Goal: Obtain resource: Obtain resource

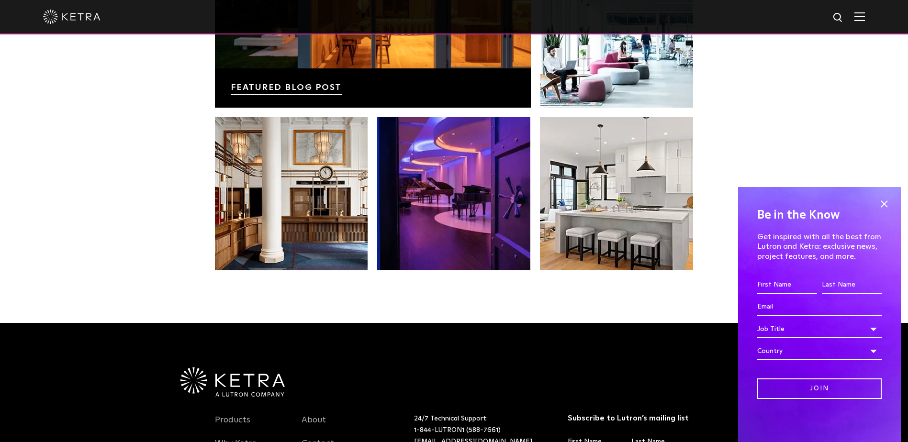
scroll to position [2013, 0]
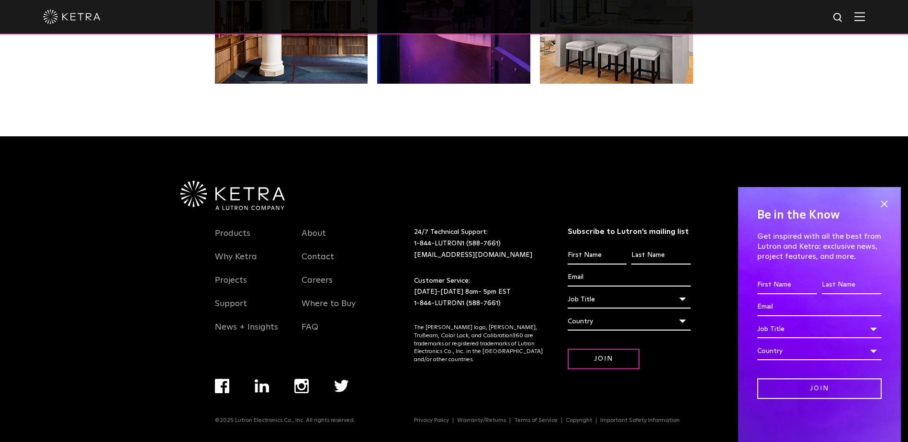
drag, startPoint x: 866, startPoint y: 73, endPoint x: 862, endPoint y: 64, distance: 9.4
click at [244, 230] on link "Products" at bounding box center [232, 239] width 35 height 22
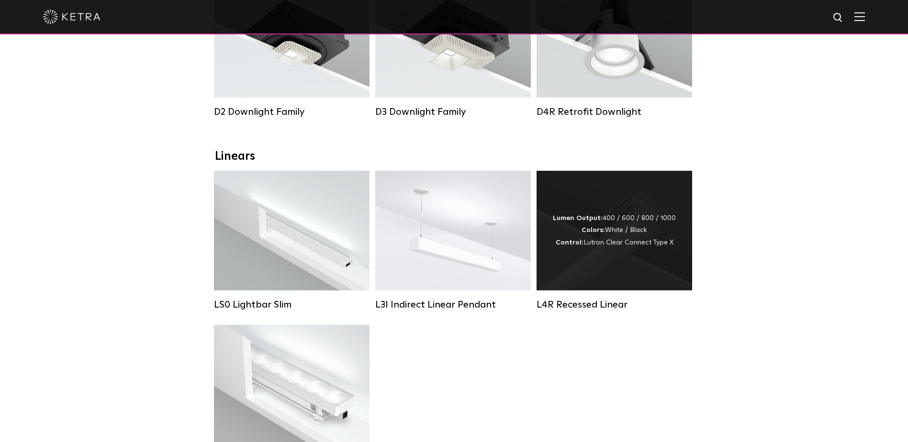
scroll to position [335, 0]
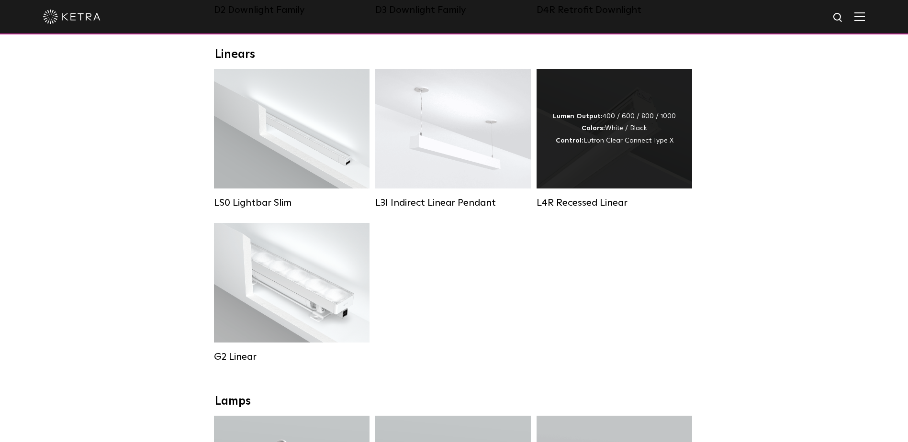
click at [589, 209] on div "L4R Recessed Linear" at bounding box center [615, 202] width 156 height 11
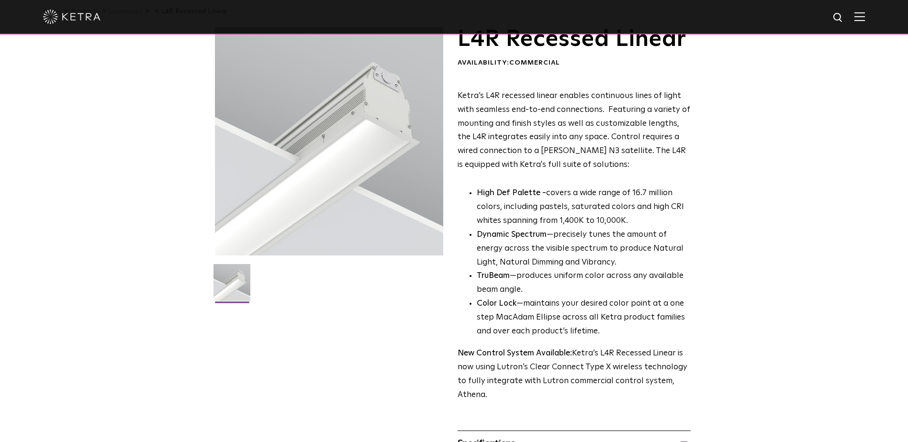
scroll to position [287, 0]
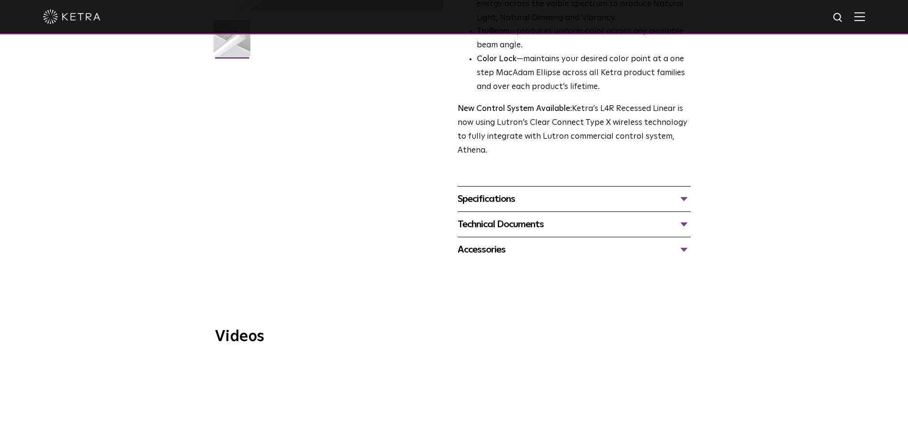
click at [496, 195] on div "Specifications" at bounding box center [574, 198] width 233 height 15
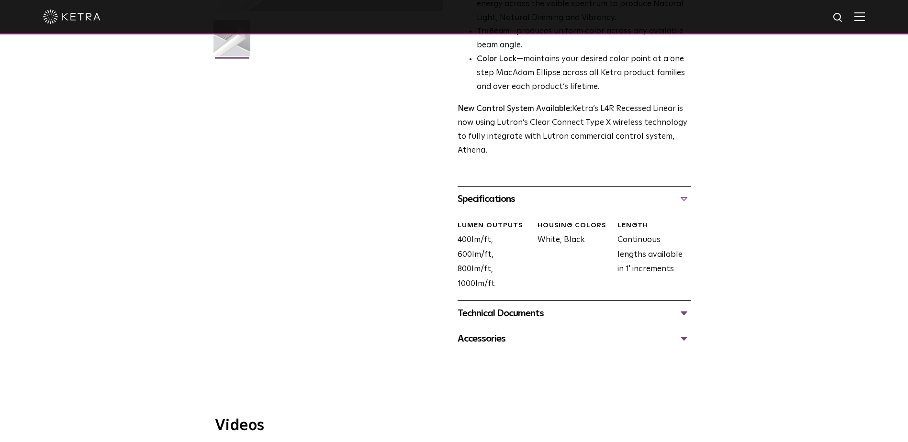
click at [538, 314] on div "Technical Documents" at bounding box center [574, 313] width 233 height 15
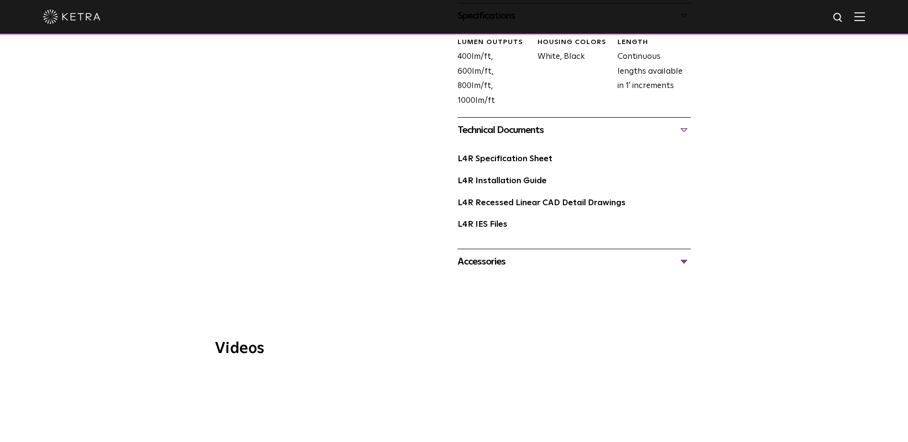
scroll to position [479, 0]
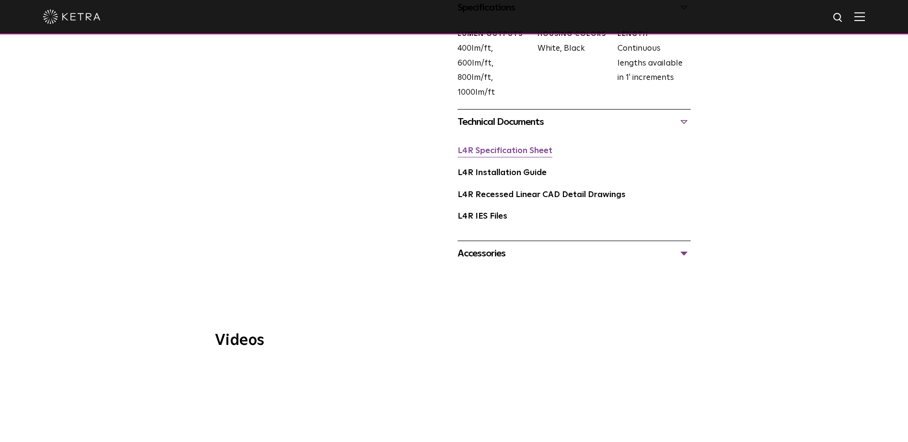
click at [520, 151] on link "L4R Specification Sheet" at bounding box center [505, 151] width 95 height 8
